Goal: Task Accomplishment & Management: Manage account settings

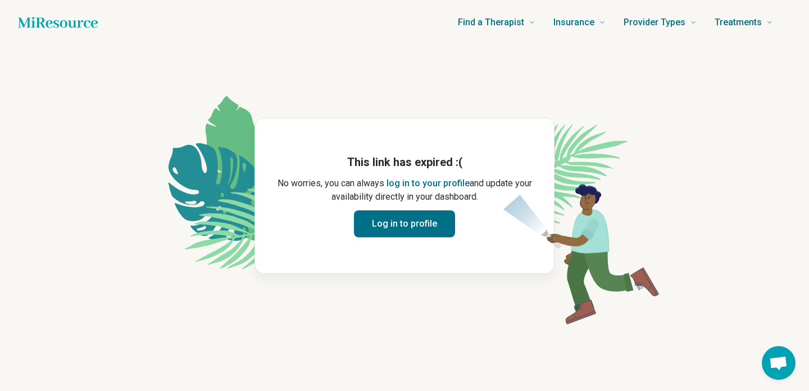
click at [387, 230] on button "Log in to profile" at bounding box center [404, 224] width 101 height 27
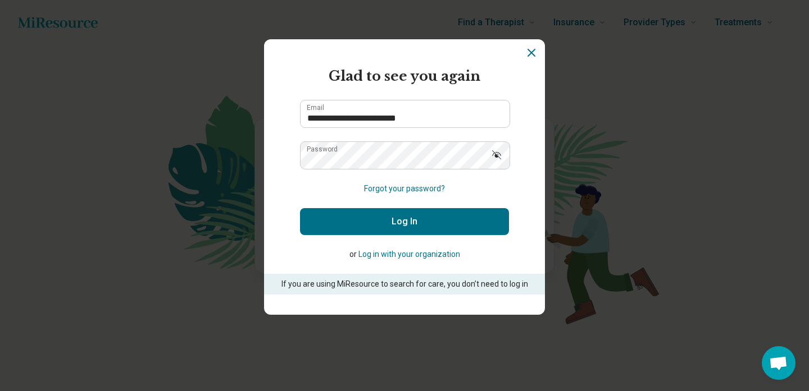
click at [388, 223] on button "Log In" at bounding box center [404, 221] width 209 height 27
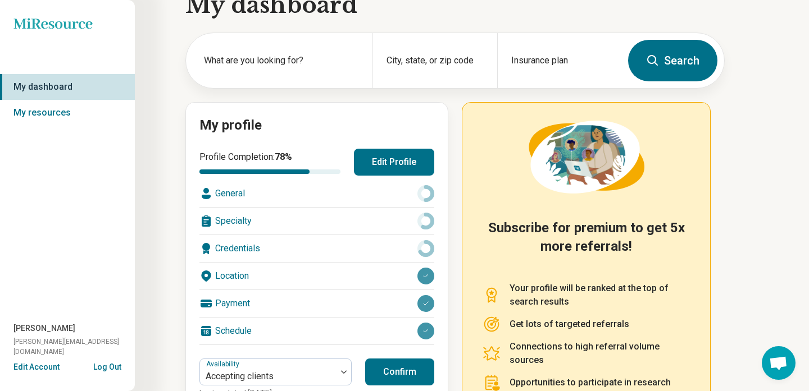
scroll to position [29, 0]
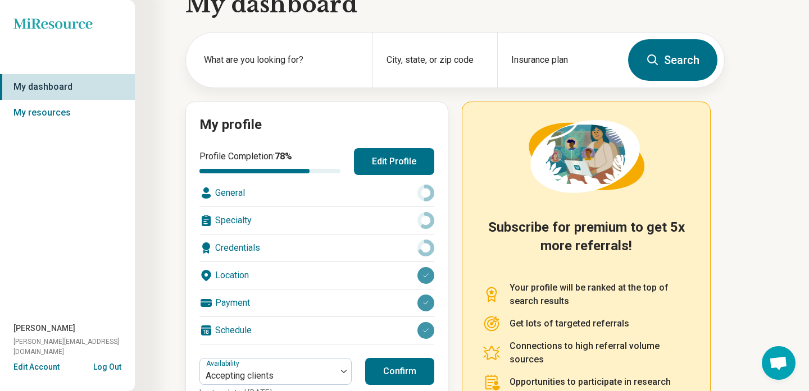
click at [328, 247] on div "Credentials" at bounding box center [316, 248] width 235 height 27
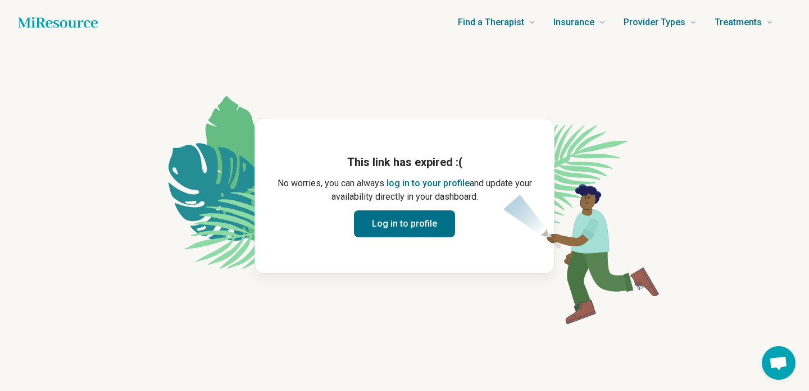
click at [409, 184] on button "log in to your profile" at bounding box center [427, 183] width 83 height 13
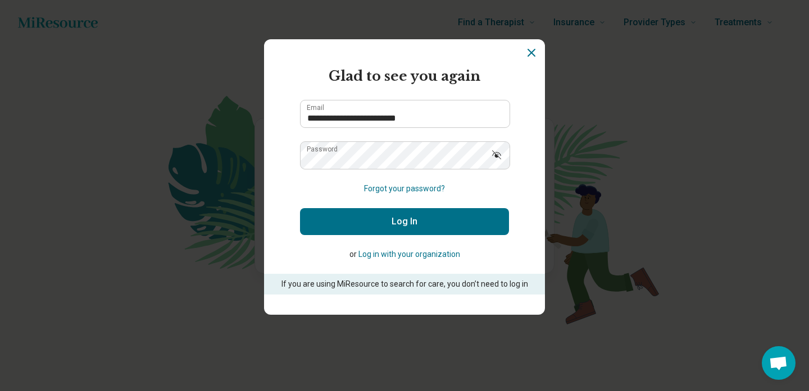
click at [406, 221] on button "Log In" at bounding box center [404, 221] width 209 height 27
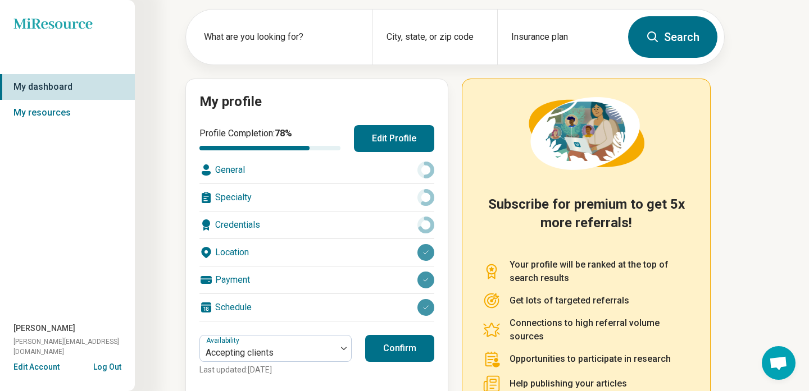
scroll to position [152, 0]
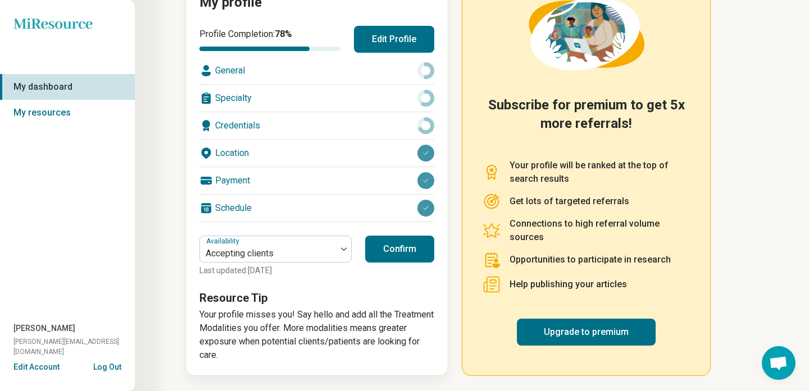
click at [395, 250] on button "Confirm" at bounding box center [399, 249] width 69 height 27
click at [402, 252] on button "Confirm" at bounding box center [399, 249] width 69 height 27
click at [402, 250] on button "Confirm" at bounding box center [399, 249] width 69 height 27
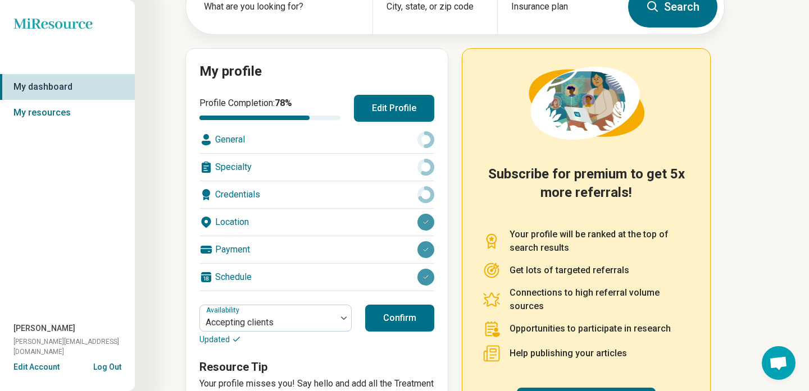
scroll to position [0, 0]
